Goal: Task Accomplishment & Management: Manage account settings

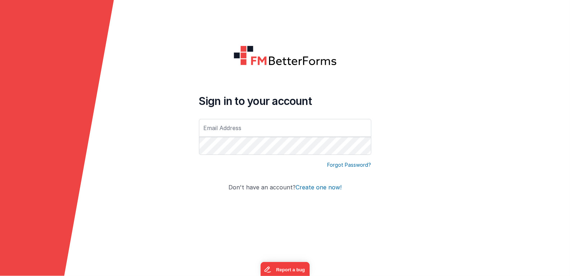
click at [240, 128] on input "text" at bounding box center [285, 128] width 172 height 18
type input "[EMAIL_ADDRESS][DOMAIN_NAME]"
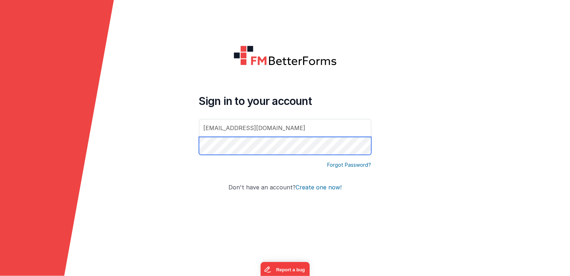
click button "Create one now!" at bounding box center [319, 187] width 46 height 6
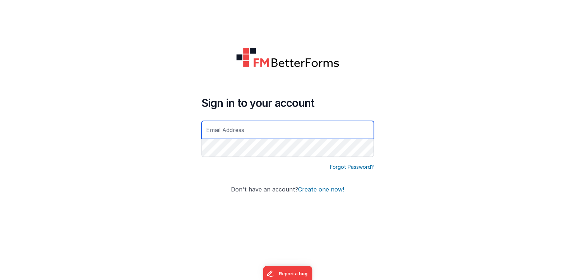
click at [250, 131] on input "text" at bounding box center [288, 130] width 172 height 18
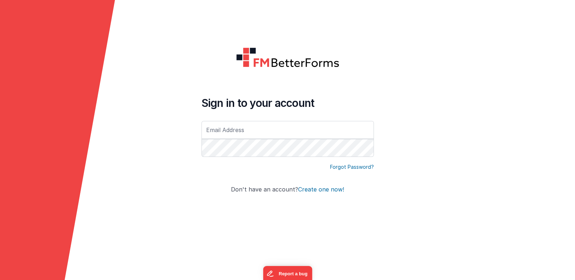
click at [194, 179] on form "Sign in to your account Forgot Password? Don't have an account? Create one now!" at bounding box center [287, 140] width 575 height 280
click at [228, 128] on input "text" at bounding box center [288, 130] width 172 height 18
click at [478, 201] on div at bounding box center [517, 140] width 115 height 280
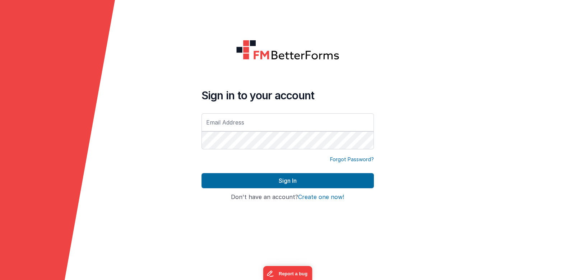
click at [476, 180] on div at bounding box center [517, 140] width 115 height 280
click at [293, 124] on input "text" at bounding box center [288, 122] width 172 height 18
drag, startPoint x: 0, startPoint y: 0, endPoint x: 293, endPoint y: 124, distance: 317.8
click at [293, 124] on input "text" at bounding box center [288, 122] width 172 height 18
type input "[EMAIL_ADDRESS][DOMAIN_NAME]"
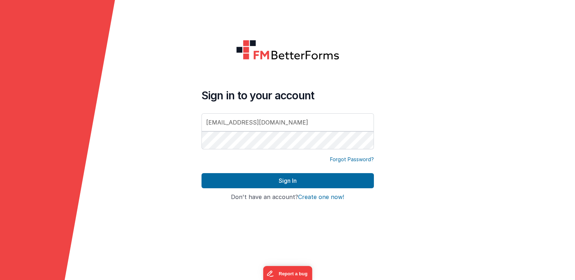
click at [120, 156] on form "Sign in to your account linxue@delfsengineering.ca Forgot Password? Sign In Sig…" at bounding box center [287, 140] width 575 height 280
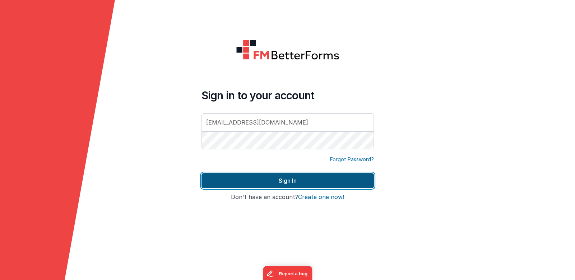
click at [234, 180] on button "Sign In" at bounding box center [288, 180] width 172 height 15
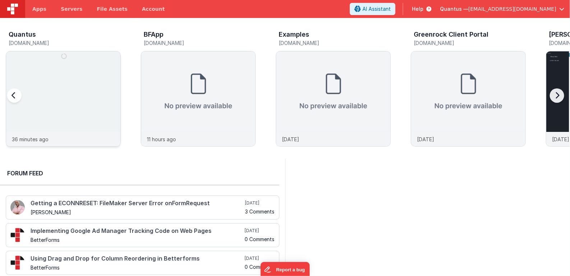
click at [97, 94] on img at bounding box center [63, 108] width 114 height 114
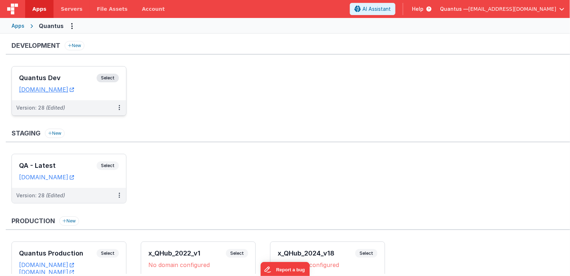
click at [66, 75] on h3 "Quantus Dev" at bounding box center [58, 77] width 78 height 7
